Goal: Find specific page/section: Find specific page/section

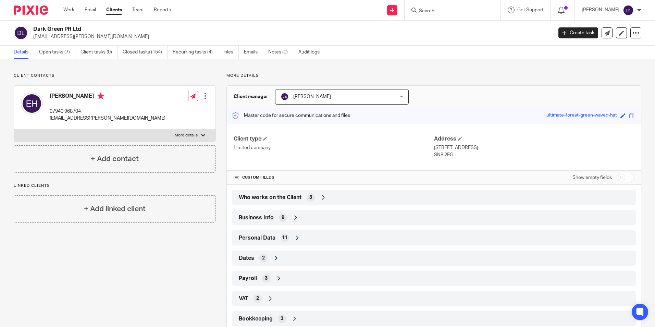
click at [433, 13] on input "Search" at bounding box center [450, 11] width 62 height 6
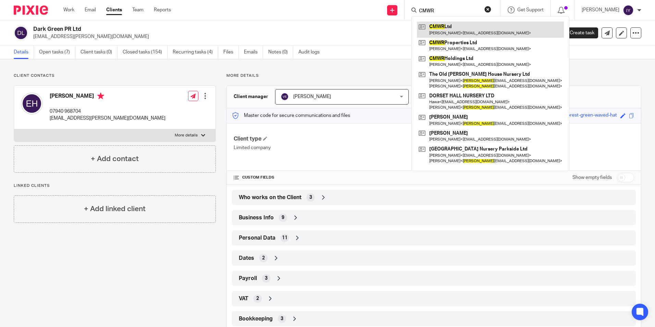
type input "CMWR"
click at [470, 26] on link at bounding box center [490, 30] width 147 height 16
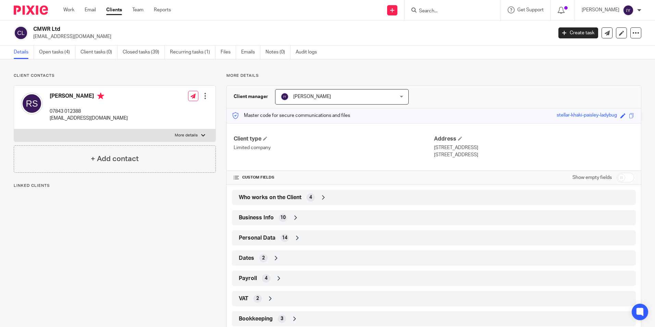
click at [276, 262] on div "Dates 2" at bounding box center [434, 258] width 394 height 12
